Goal: Check status: Check status

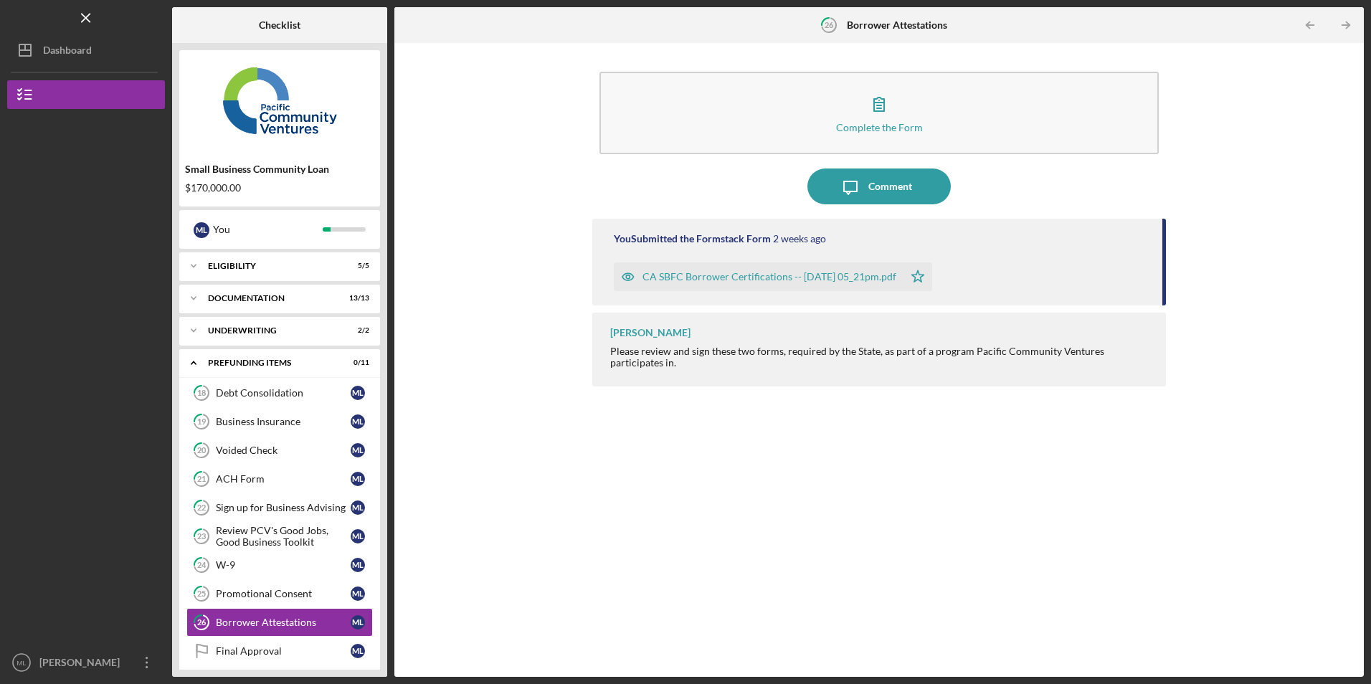
scroll to position [14, 0]
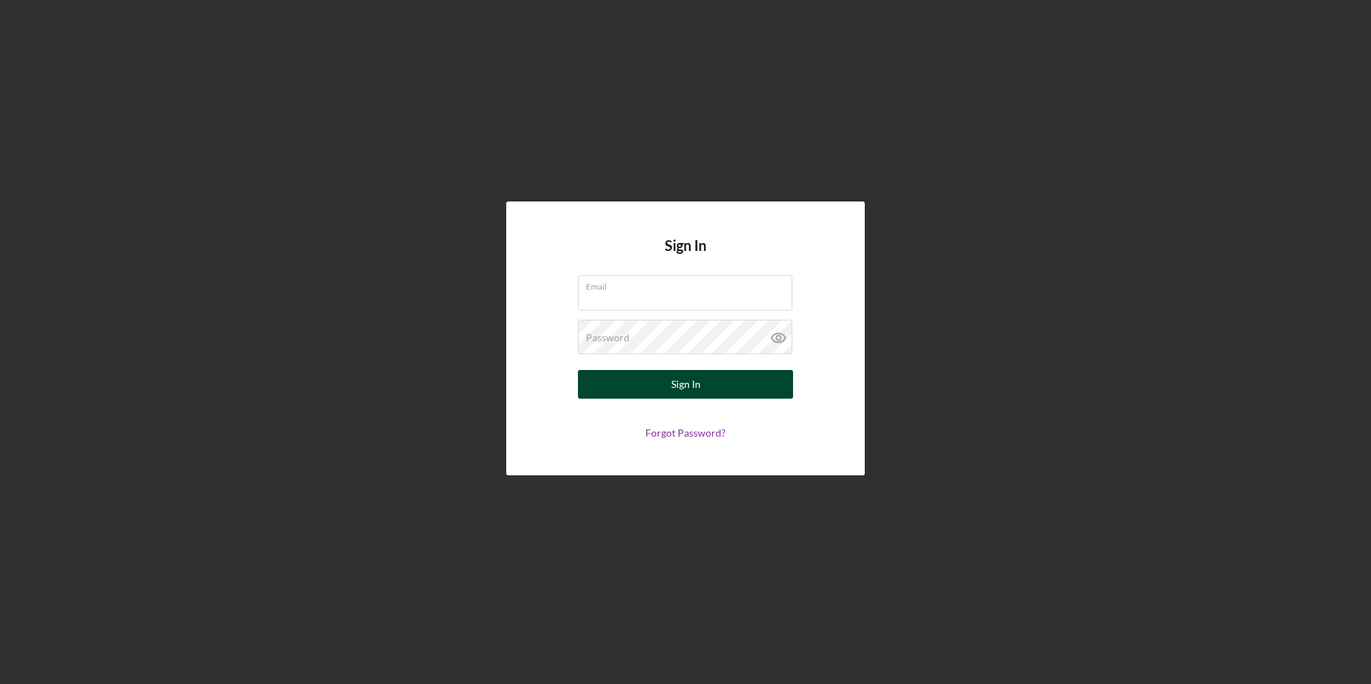
type input "[EMAIL_ADDRESS][DOMAIN_NAME]"
click at [652, 385] on button "Sign In" at bounding box center [685, 384] width 215 height 29
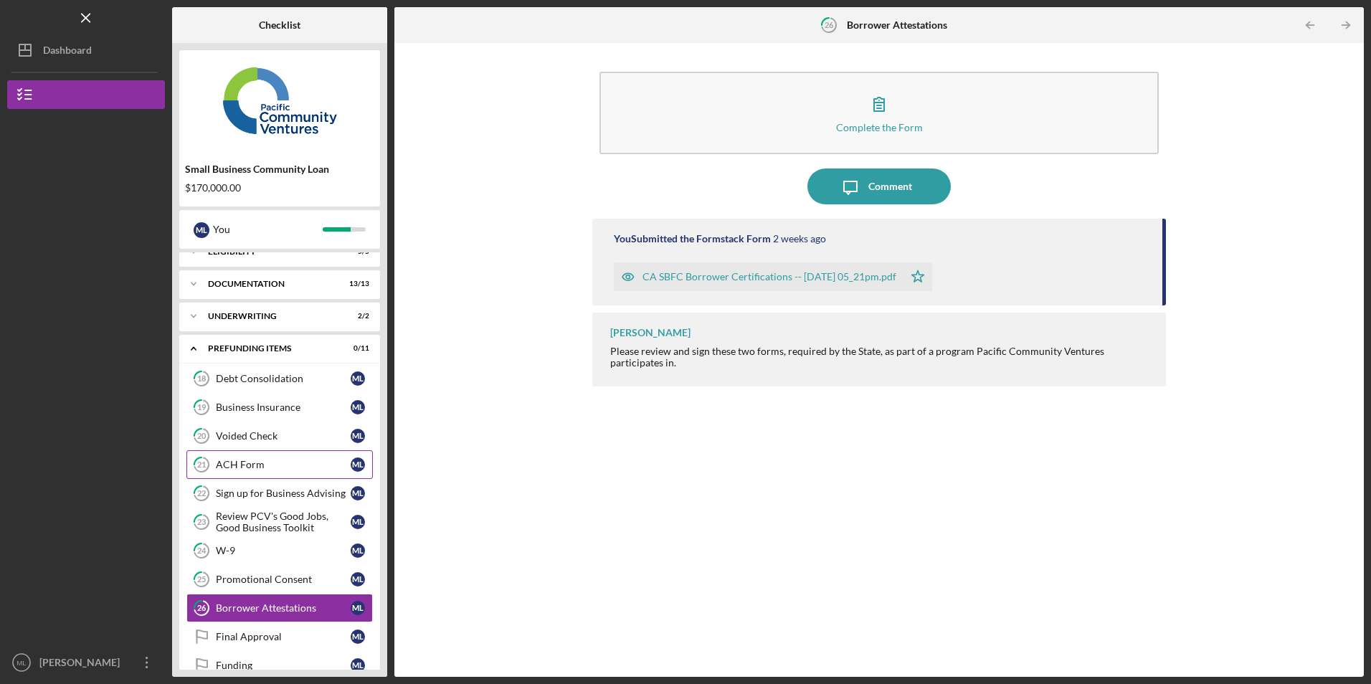
scroll to position [39, 0]
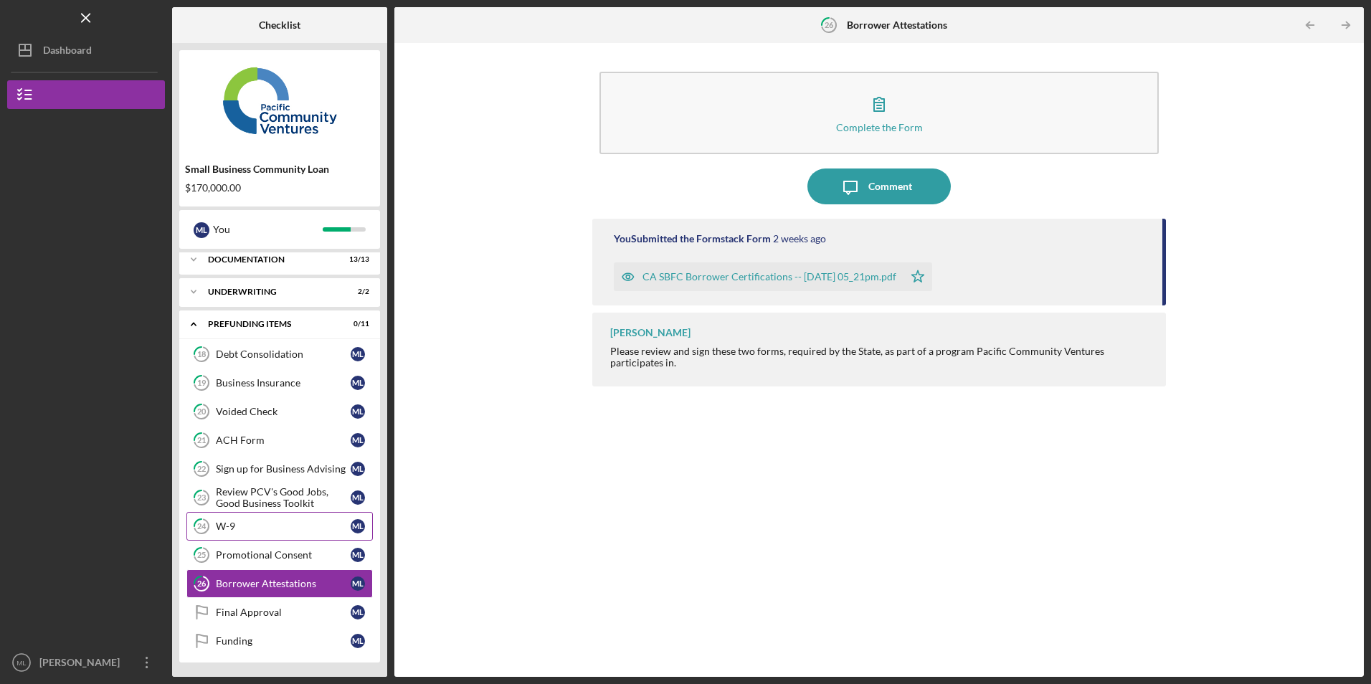
click at [262, 521] on div "W-9" at bounding box center [283, 526] width 135 height 11
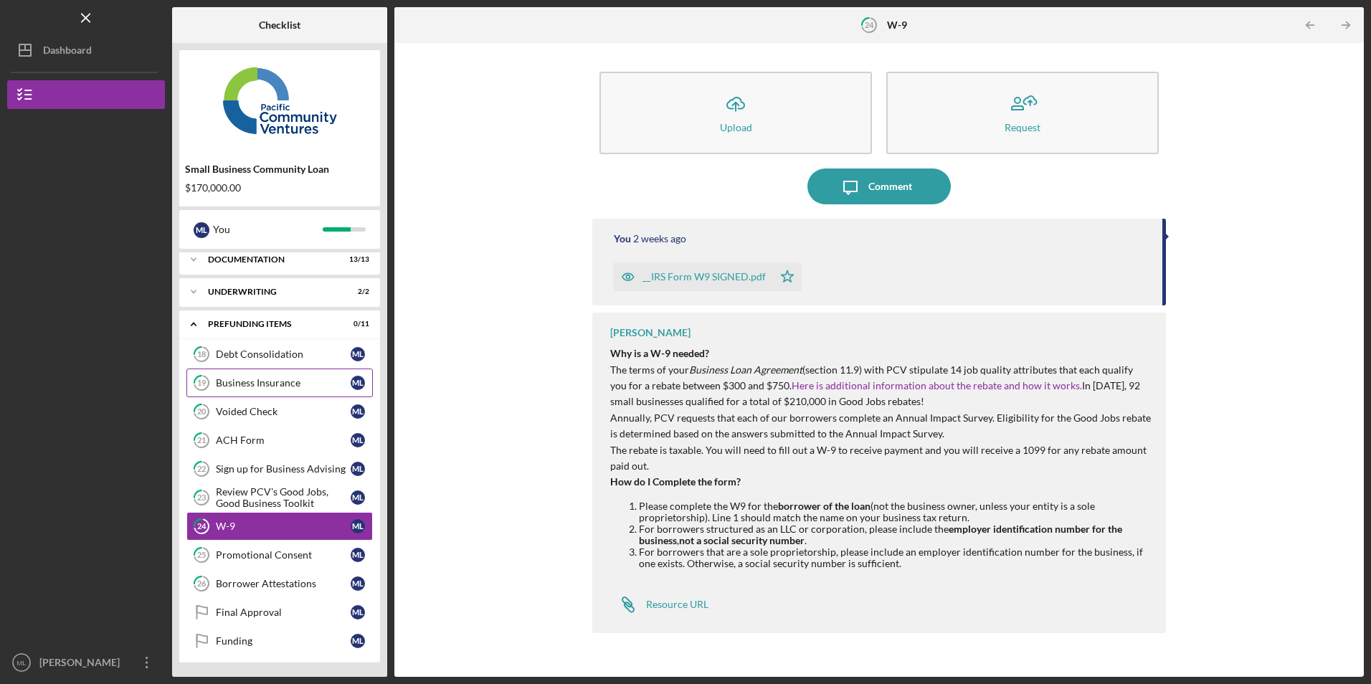
click at [271, 378] on div "Business Insurance" at bounding box center [283, 382] width 135 height 11
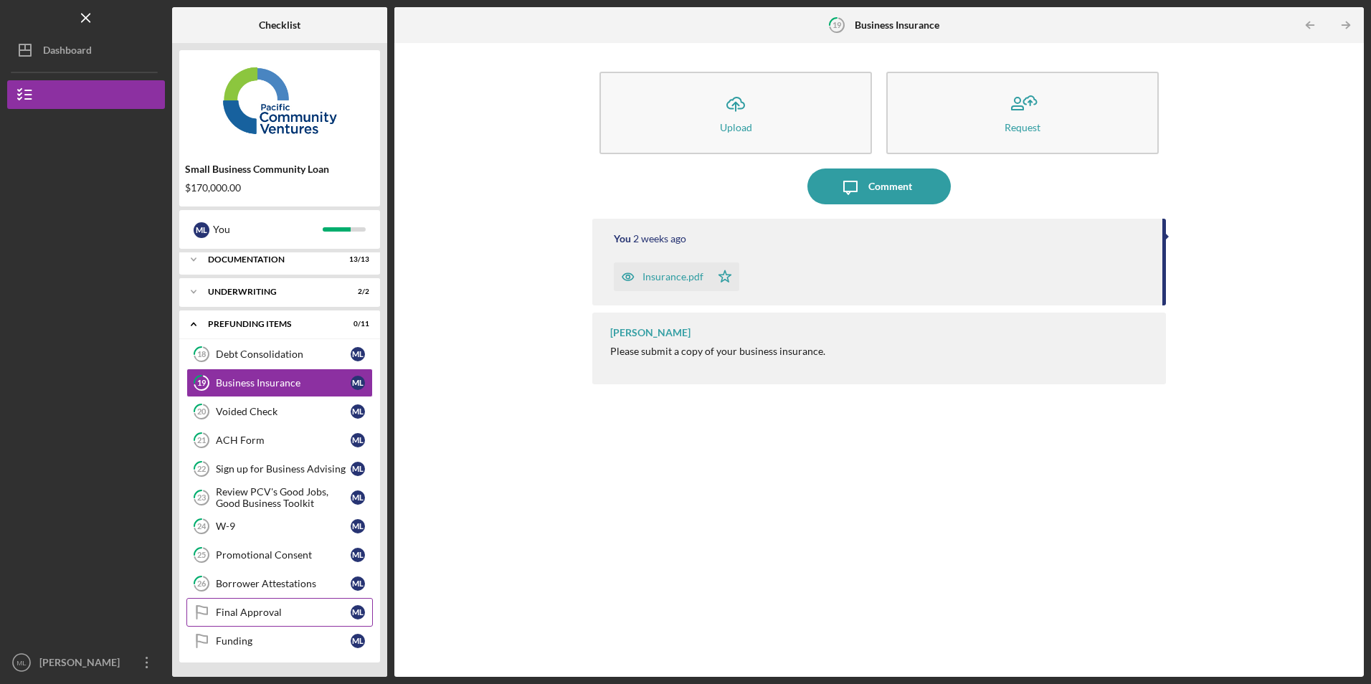
click at [266, 605] on link "Final Approval Final Approval M L" at bounding box center [279, 612] width 186 height 29
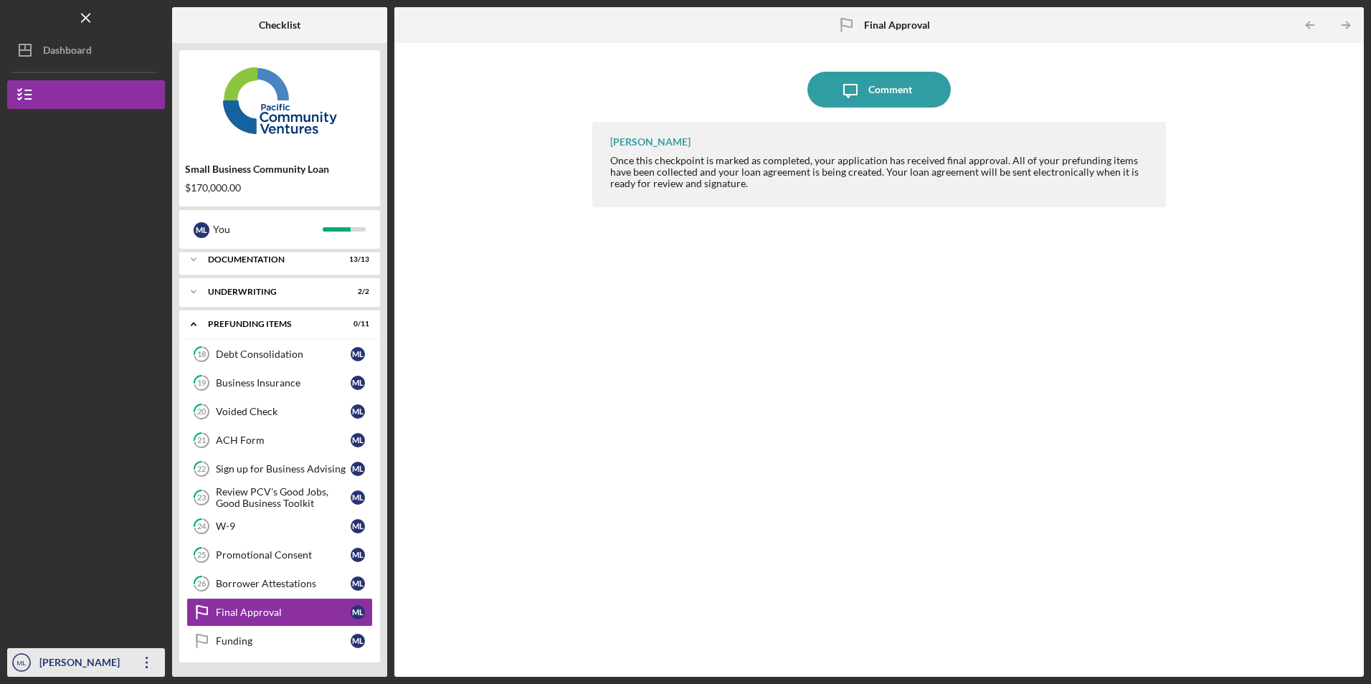
click at [147, 660] on icon "Icon/Overflow" at bounding box center [147, 663] width 36 height 36
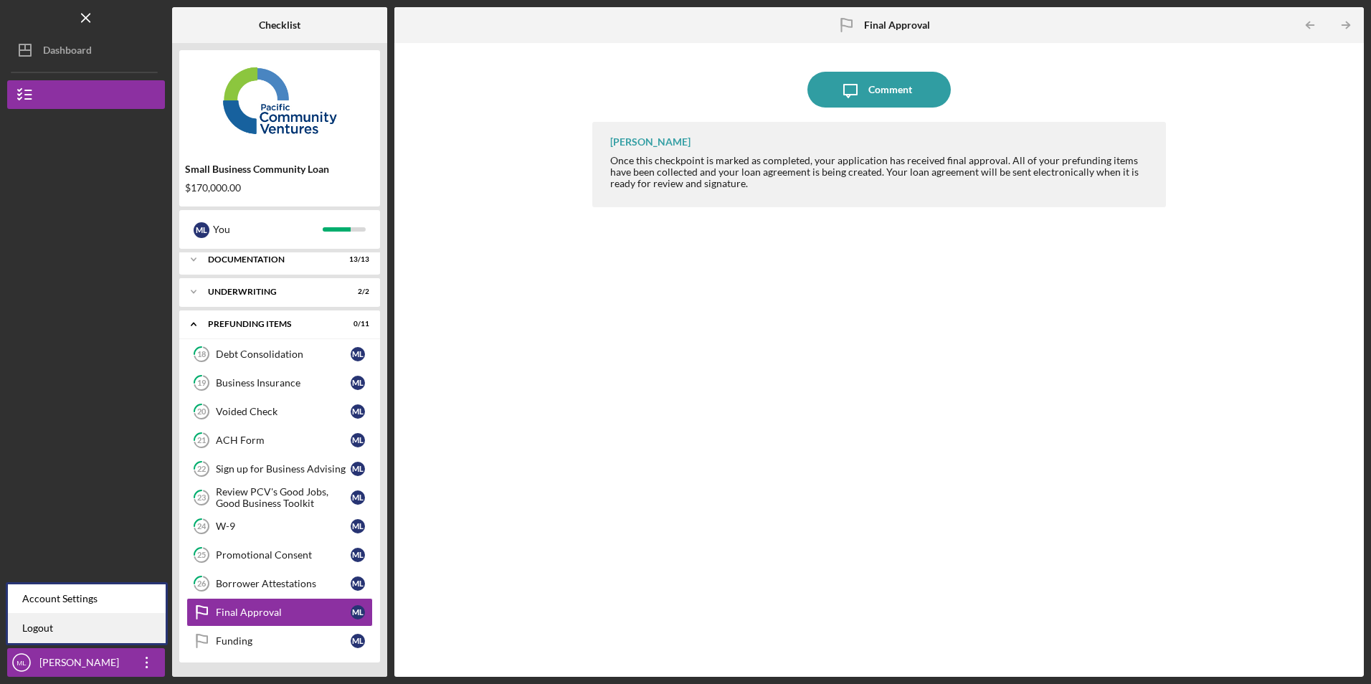
click at [136, 635] on link "Logout" at bounding box center [87, 628] width 158 height 29
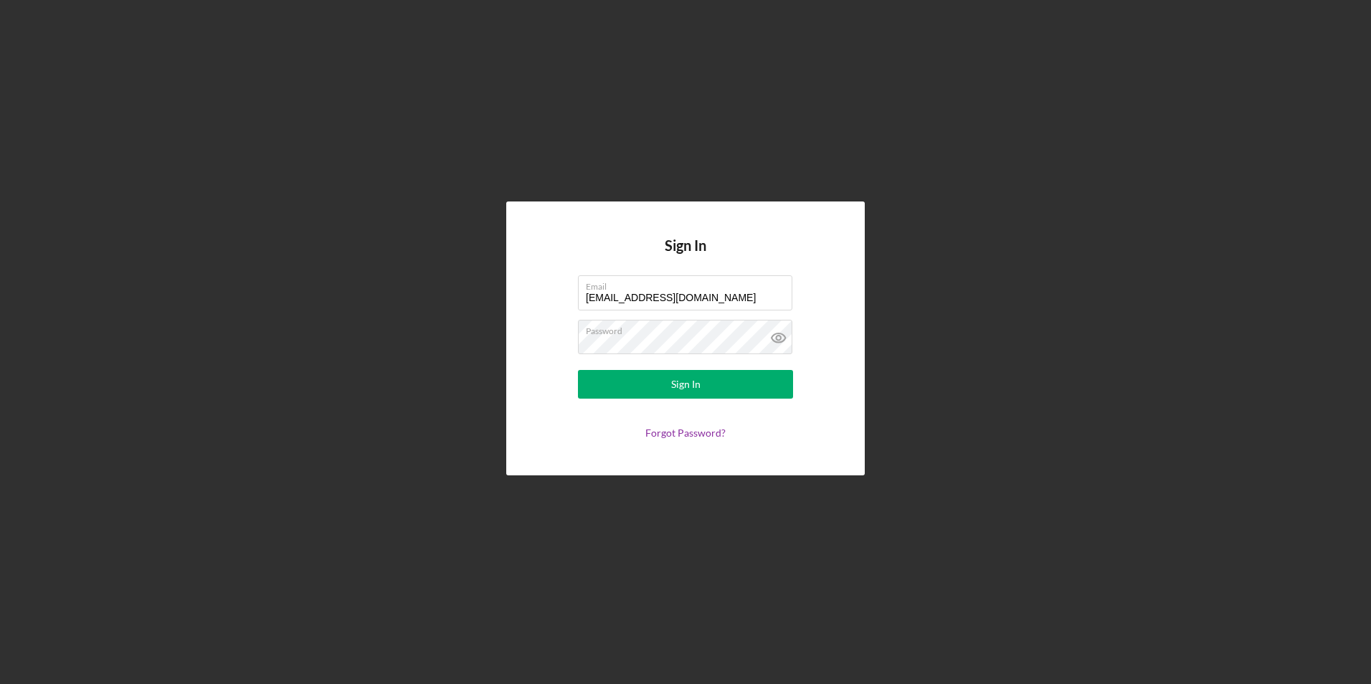
drag, startPoint x: 713, startPoint y: 296, endPoint x: 539, endPoint y: 282, distance: 174.8
click at [539, 282] on div "Sign In Email marcyluna75@icloud.com Password Sign In Forgot Password?" at bounding box center [685, 337] width 359 height 273
type input "juanashhc@ymail.com"
click at [599, 392] on button "Sign In" at bounding box center [685, 384] width 215 height 29
